Goal: Information Seeking & Learning: Learn about a topic

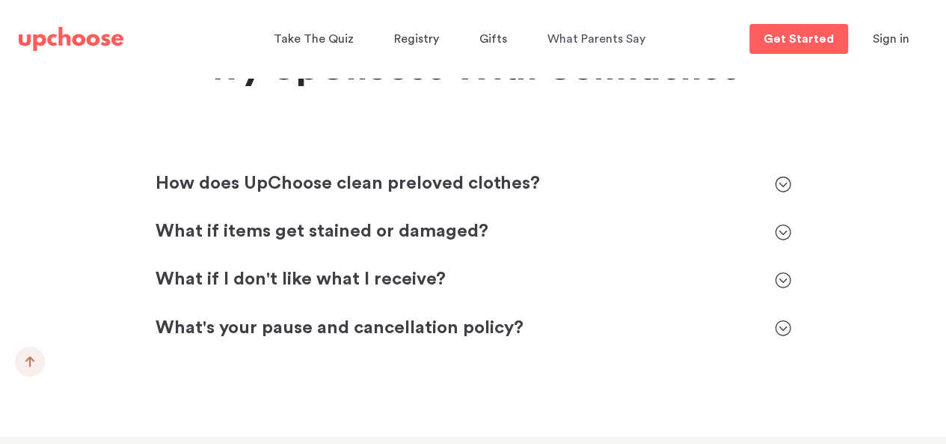
scroll to position [6808, 0]
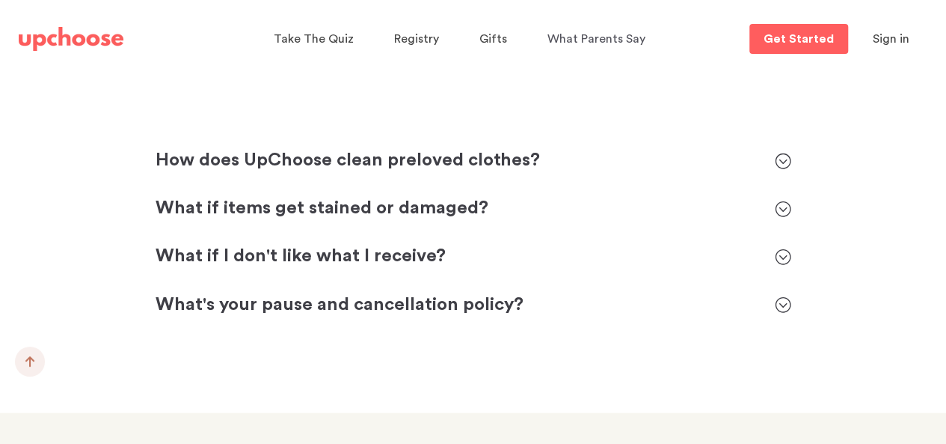
click at [531, 149] on p "How does UpChoose clean preloved clothes?" at bounding box center [458, 161] width 604 height 24
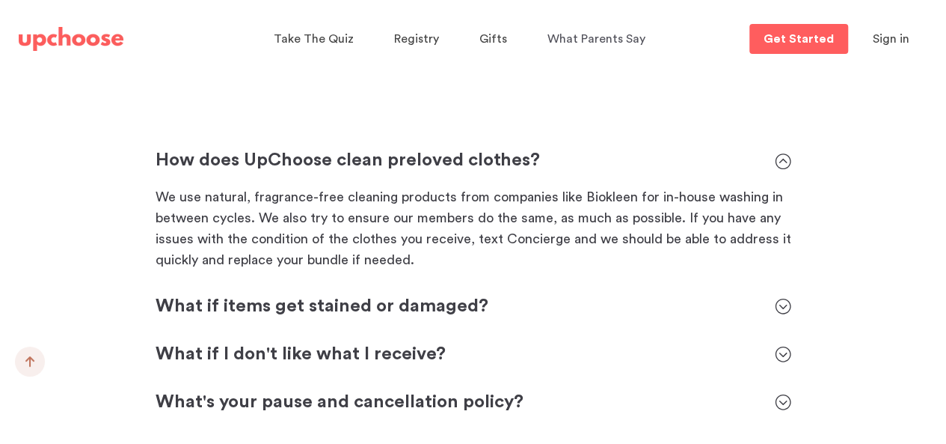
click at [467, 294] on div "What if items get stained or damaged?" at bounding box center [458, 306] width 604 height 24
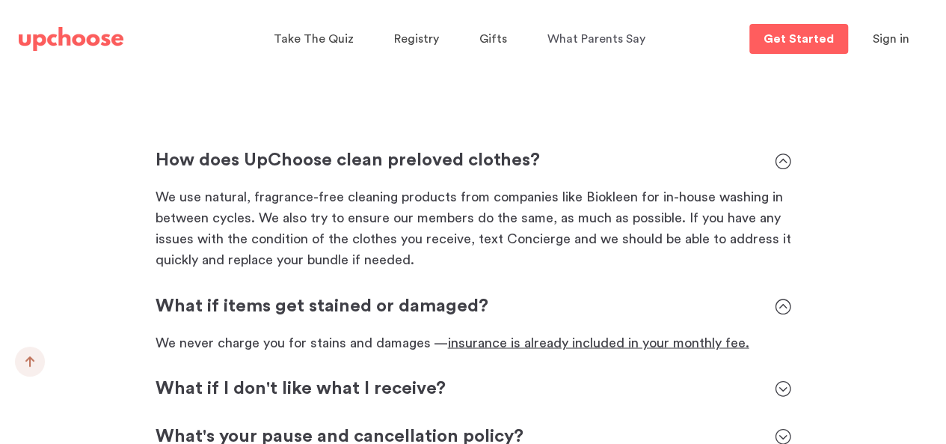
click at [350, 376] on p "What if I don't like what I receive?" at bounding box center [458, 388] width 604 height 24
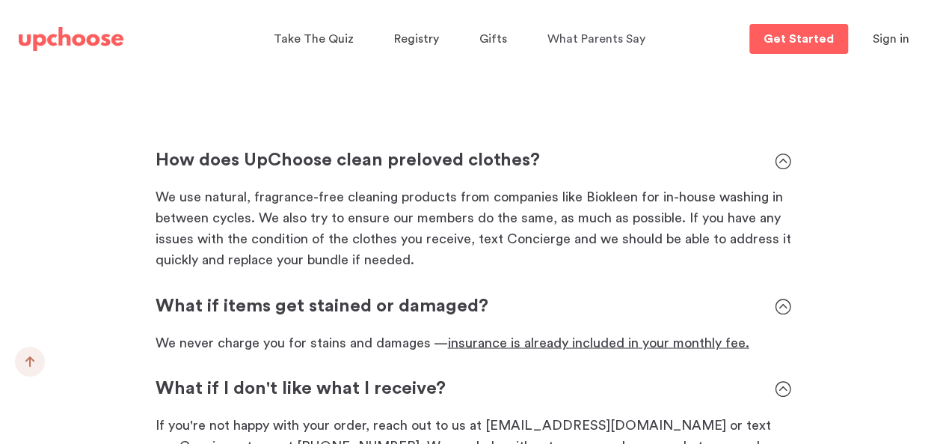
click at [350, 376] on p "What if I don't like what I receive?" at bounding box center [458, 388] width 604 height 24
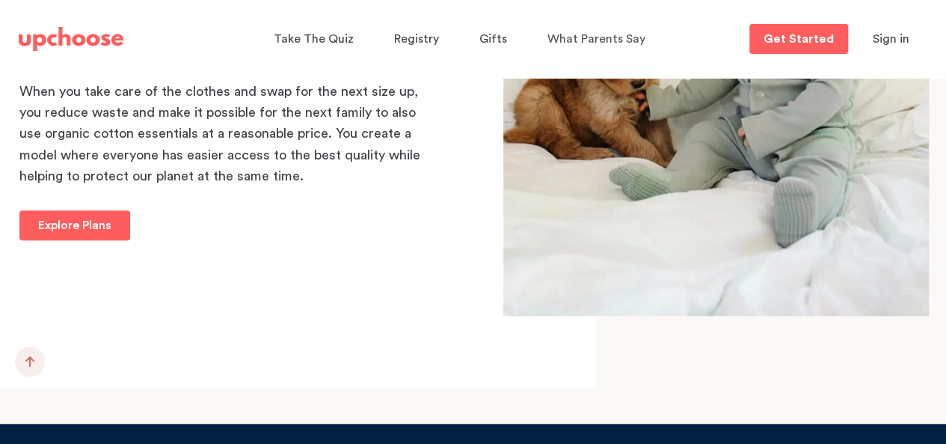
scroll to position [14588, 0]
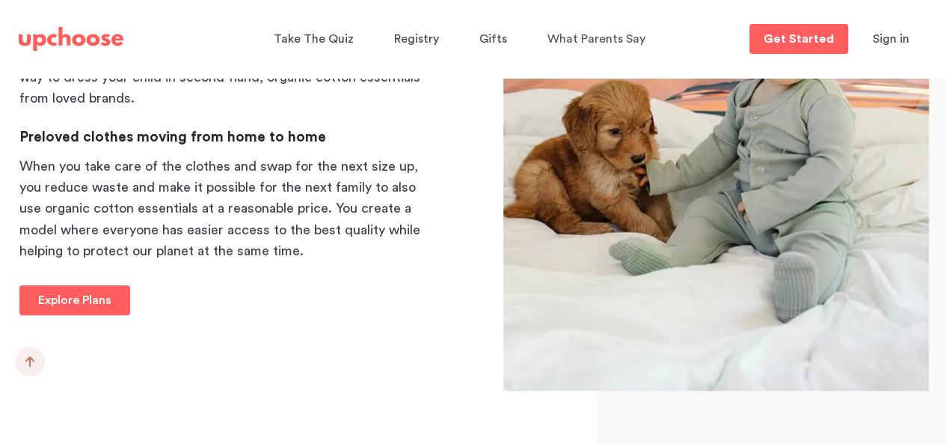
click at [307, 156] on p "When you take care of the clothes and swap for the next size up, you reduce was…" at bounding box center [221, 208] width 404 height 105
click at [385, 161] on p "When you take care of the clothes and swap for the next size up, you reduce was…" at bounding box center [221, 208] width 404 height 105
click at [367, 169] on p "When you take care of the clothes and swap for the next size up, you reduce was…" at bounding box center [221, 208] width 404 height 105
click at [191, 285] on div "Explore Plans" at bounding box center [221, 303] width 413 height 36
click at [111, 285] on link "Explore Plans" at bounding box center [74, 300] width 111 height 30
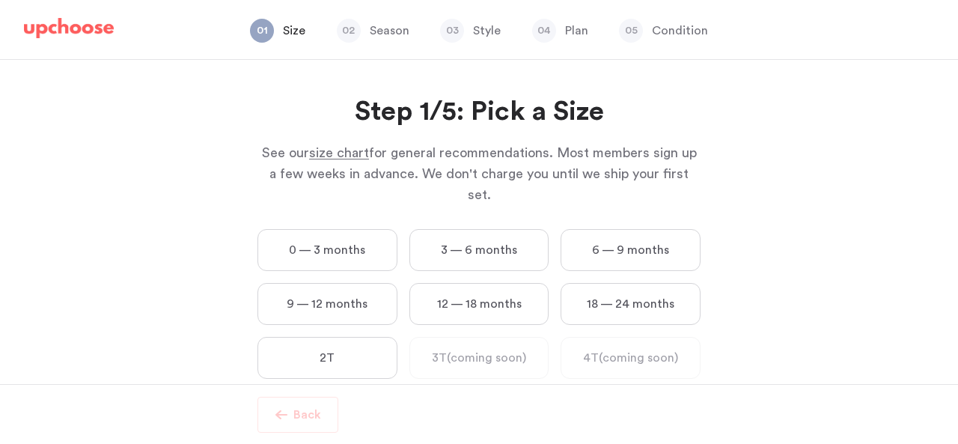
scroll to position [21, 0]
